Goal: Task Accomplishment & Management: Use online tool/utility

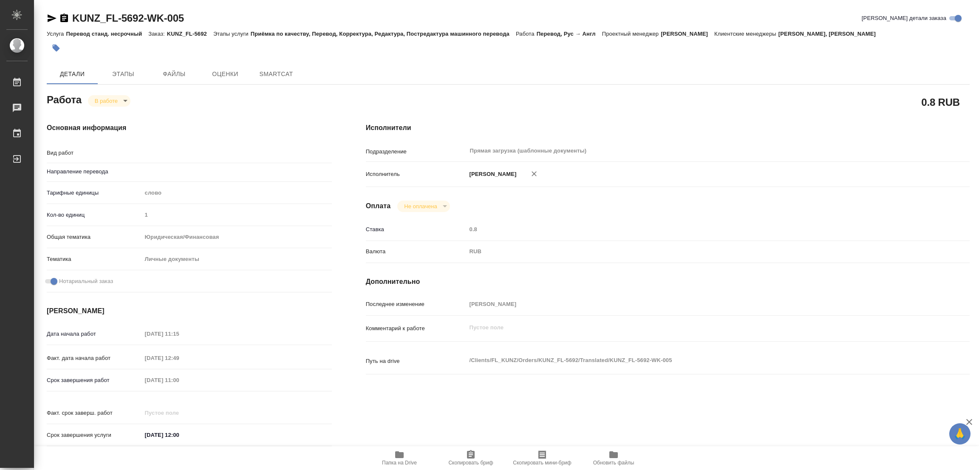
type textarea "x"
type textarea "Перевод"
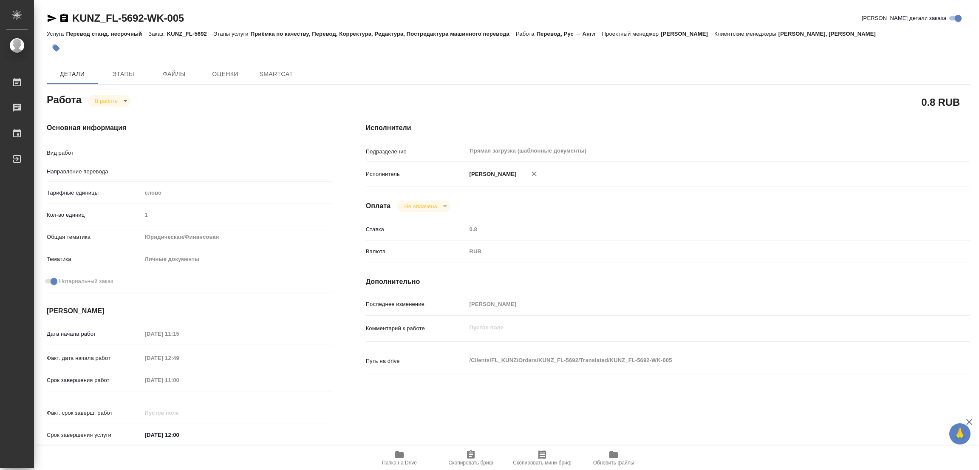
type textarea "x"
type input "рус-англ"
type textarea "x"
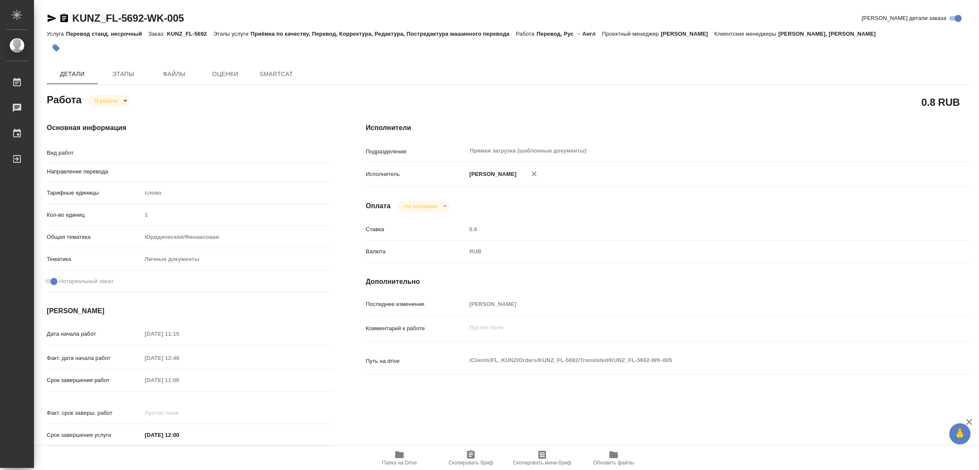
type textarea "x"
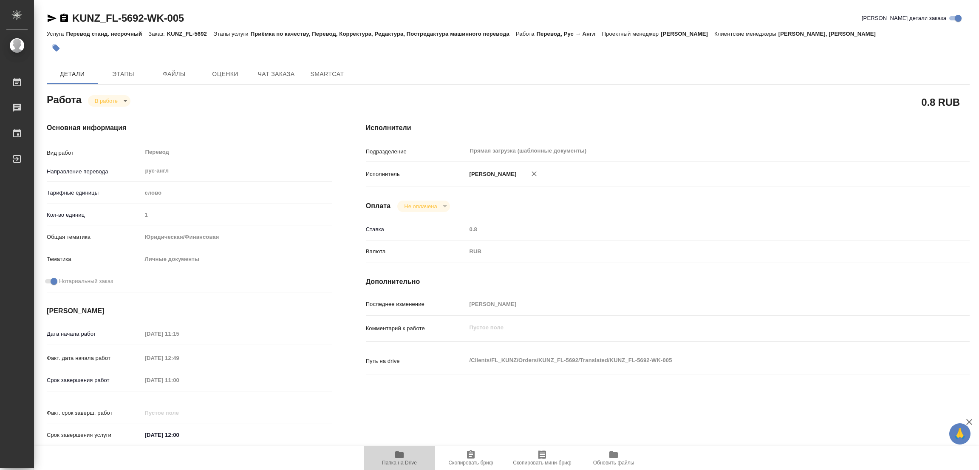
type textarea "x"
click at [408, 453] on span "Папка на Drive" at bounding box center [399, 457] width 61 height 16
type textarea "x"
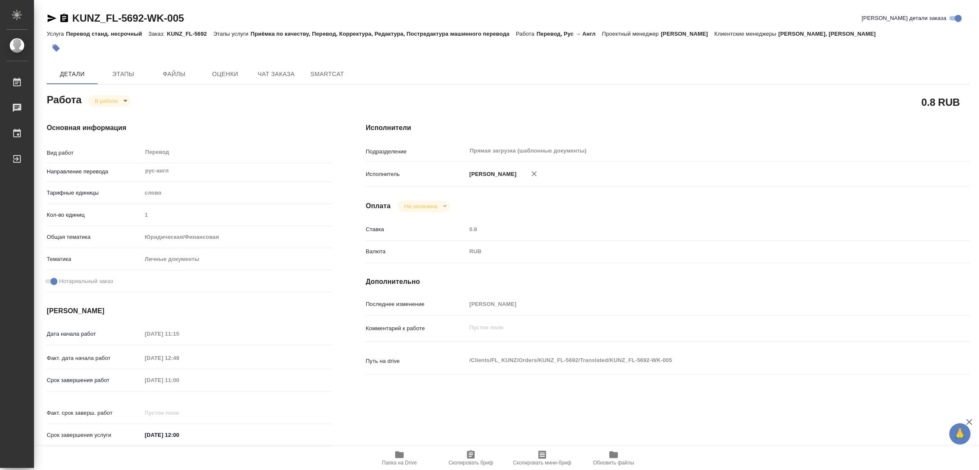
type textarea "x"
